Goal: Task Accomplishment & Management: Use online tool/utility

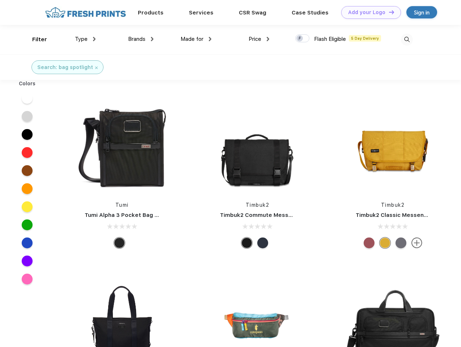
scroll to position [0, 0]
click at [368, 12] on link "Add your Logo Design Tool" at bounding box center [371, 12] width 60 height 13
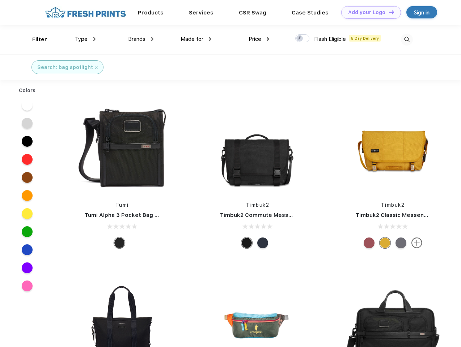
click at [0, 0] on div "Design Tool" at bounding box center [0, 0] width 0 height 0
click at [388, 12] on link "Add your Logo Design Tool" at bounding box center [371, 12] width 60 height 13
click at [35, 39] on div "Filter" at bounding box center [39, 39] width 15 height 8
click at [85, 39] on span "Type" at bounding box center [81, 39] width 13 height 7
click at [141, 39] on span "Brands" at bounding box center [136, 39] width 17 height 7
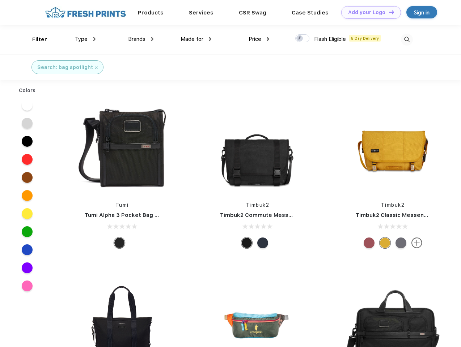
click at [196, 39] on span "Made for" at bounding box center [192, 39] width 23 height 7
click at [259, 39] on span "Price" at bounding box center [255, 39] width 13 height 7
click at [303, 39] on div at bounding box center [302, 38] width 14 height 8
click at [300, 39] on input "checkbox" at bounding box center [297, 36] width 5 height 5
click at [407, 39] on img at bounding box center [407, 40] width 12 height 12
